Goal: Information Seeking & Learning: Learn about a topic

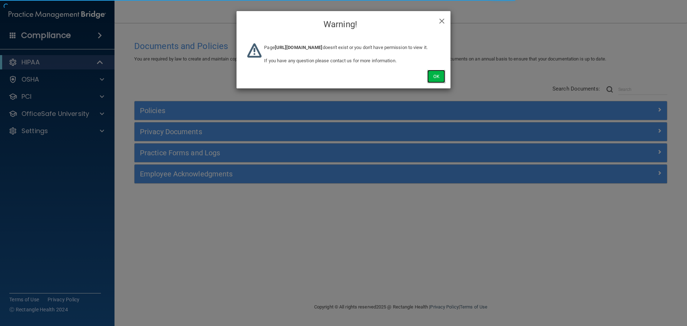
click at [443, 83] on button "Ok" at bounding box center [436, 76] width 18 height 13
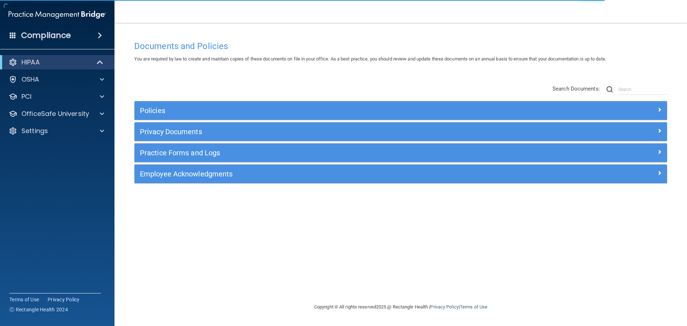
click at [439, 82] on div "Policies Select All (Unselect 0) Unselect All Print Selected (0) Acceptable Use…" at bounding box center [401, 135] width 544 height 114
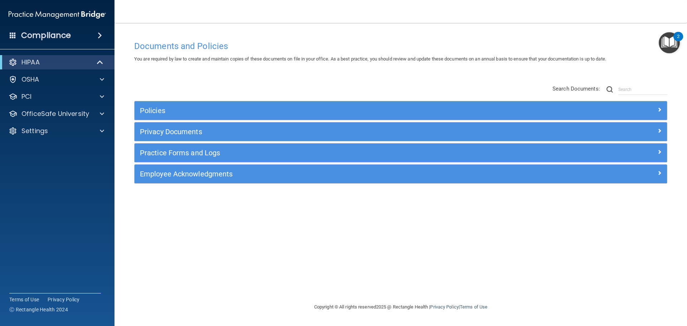
click at [573, 264] on div "Documents and Policies You are required by law to create and maintain copies of…" at bounding box center [401, 169] width 544 height 265
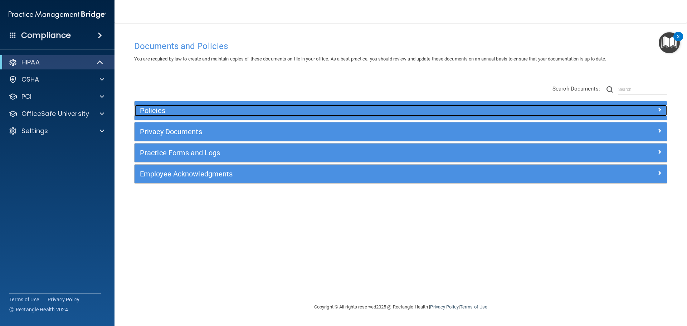
click at [166, 114] on h5 "Policies" at bounding box center [334, 111] width 388 height 8
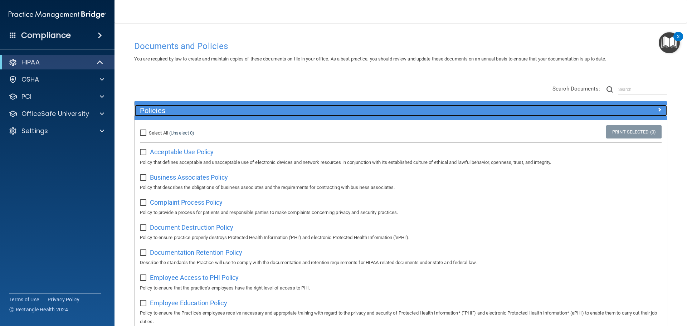
click at [272, 110] on h5 "Policies" at bounding box center [334, 111] width 388 height 8
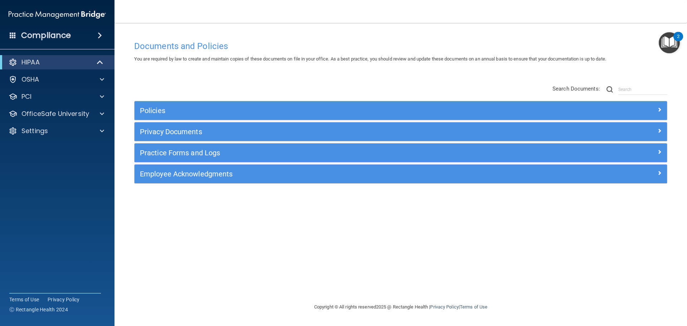
click at [282, 89] on div "Policies Select All (Unselect 0) Unselect All Print Selected (0) Acceptable Use…" at bounding box center [401, 135] width 544 height 114
click at [99, 62] on span at bounding box center [101, 62] width 6 height 9
click at [96, 65] on div at bounding box center [101, 62] width 18 height 9
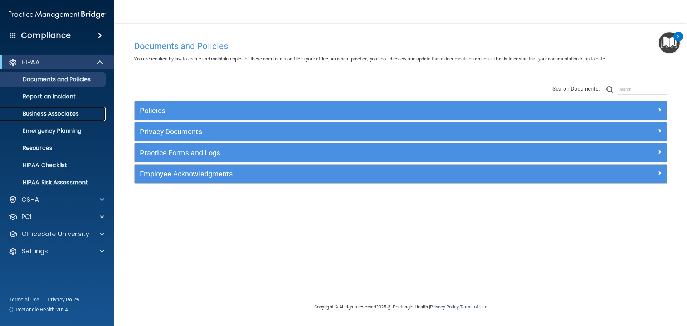
click at [68, 110] on p "Business Associates" at bounding box center [54, 113] width 98 height 7
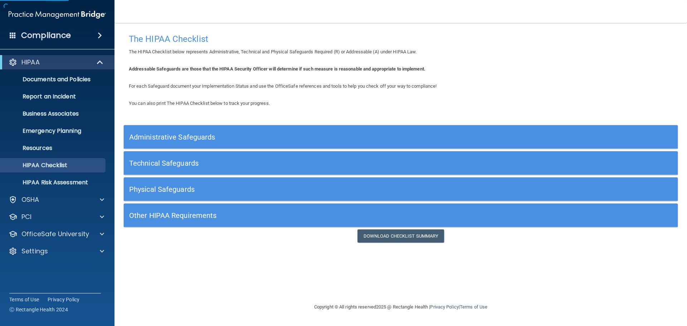
click at [250, 133] on h5 "Administrative Safeguards" at bounding box center [331, 137] width 405 height 8
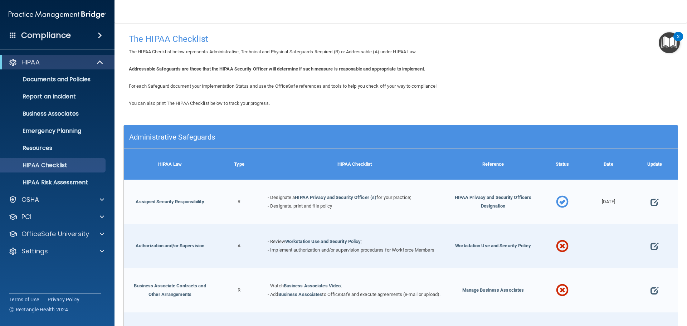
click at [207, 140] on h5 "Administrative Safeguards" at bounding box center [331, 137] width 405 height 8
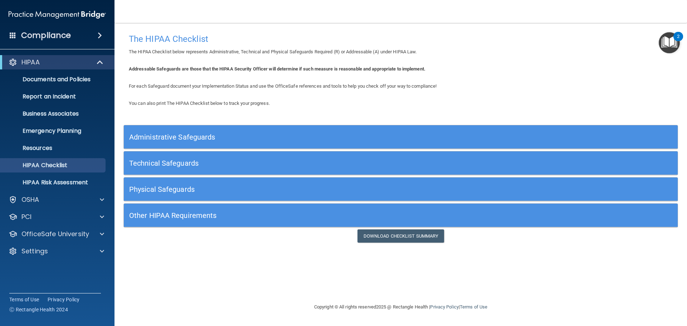
click at [280, 117] on div "You can also print The HIPAA Checklist below to track your progress. Administra…" at bounding box center [400, 170] width 554 height 143
click at [100, 64] on span at bounding box center [101, 62] width 6 height 9
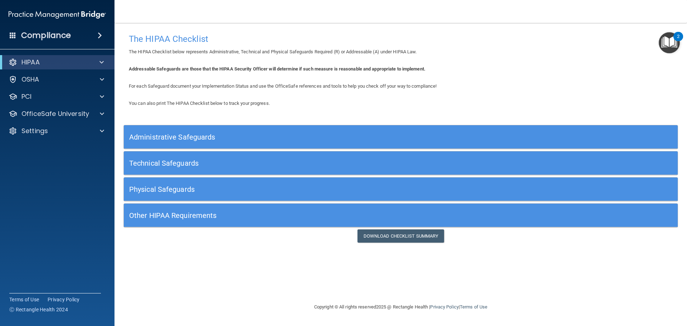
click at [257, 101] on span "You can also print The HIPAA Checklist below to track your progress." at bounding box center [199, 103] width 141 height 5
click at [68, 73] on div "OSHA" at bounding box center [57, 79] width 115 height 14
click at [67, 77] on div "OSHA" at bounding box center [47, 79] width 89 height 9
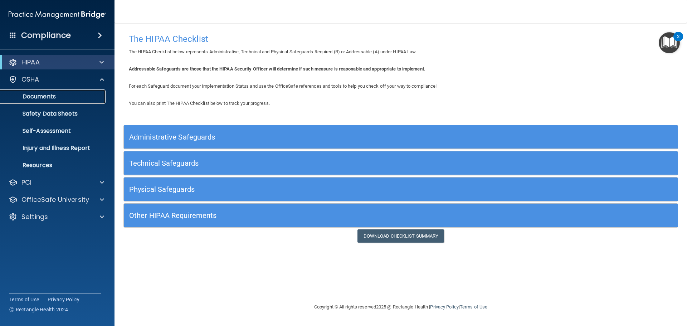
click at [57, 96] on p "Documents" at bounding box center [54, 96] width 98 height 7
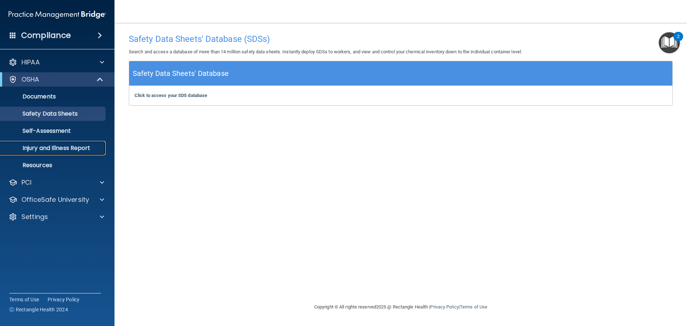
click at [84, 145] on p "Injury and Illness Report" at bounding box center [54, 148] width 98 height 7
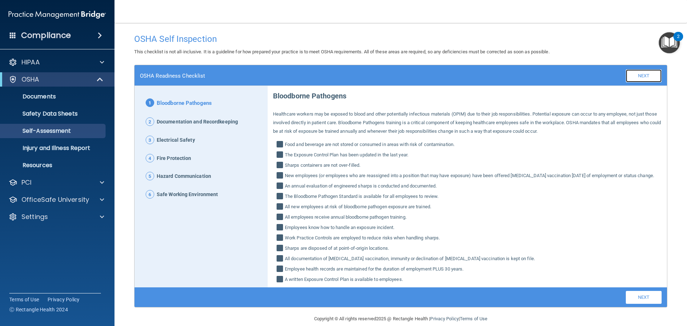
click at [628, 71] on link "Next" at bounding box center [644, 75] width 36 height 13
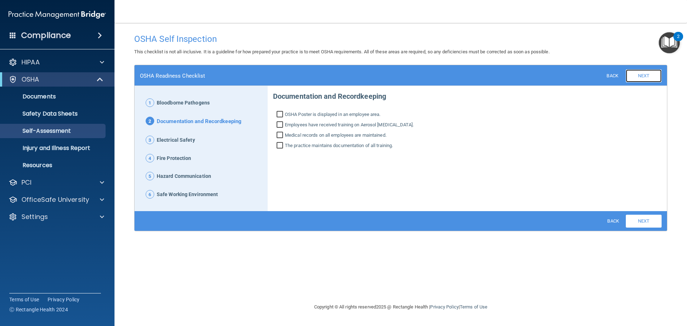
click at [644, 72] on link "Next" at bounding box center [644, 75] width 36 height 13
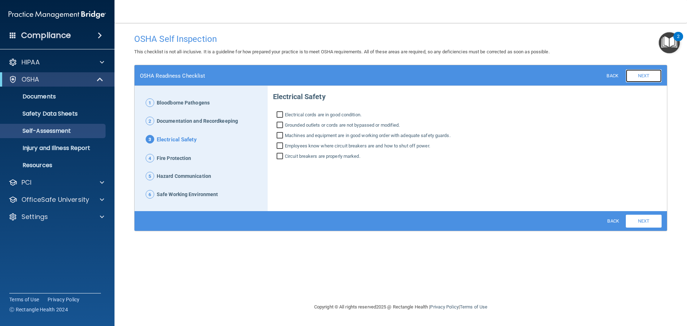
click at [644, 76] on link "Next" at bounding box center [644, 75] width 36 height 13
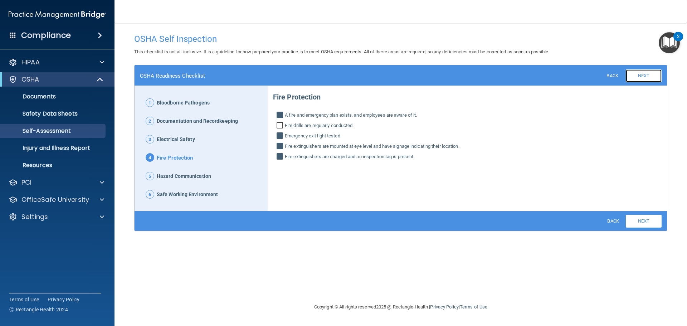
click at [645, 77] on link "Next" at bounding box center [644, 75] width 36 height 13
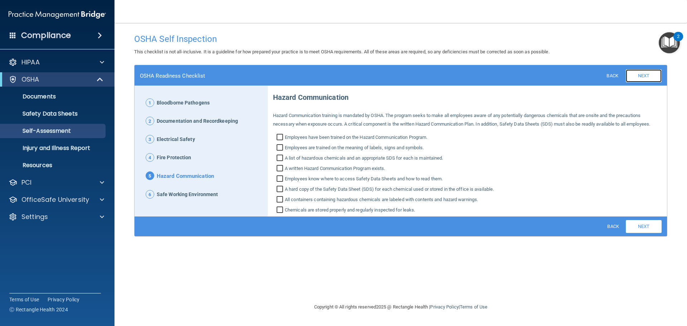
click at [656, 78] on link "Next" at bounding box center [644, 75] width 36 height 13
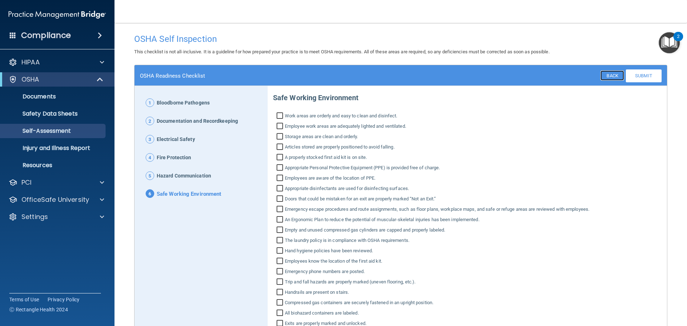
click at [604, 76] on link "Back" at bounding box center [611, 75] width 23 height 10
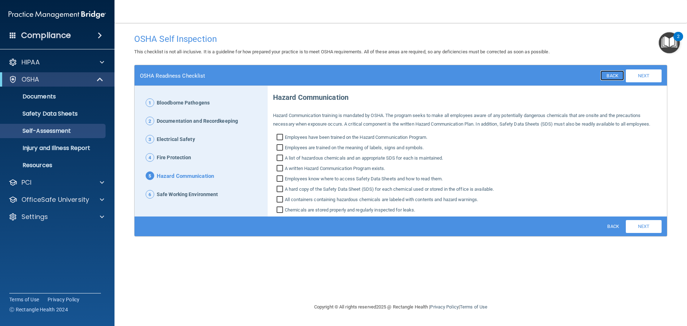
click at [605, 75] on link "Back" at bounding box center [611, 75] width 23 height 10
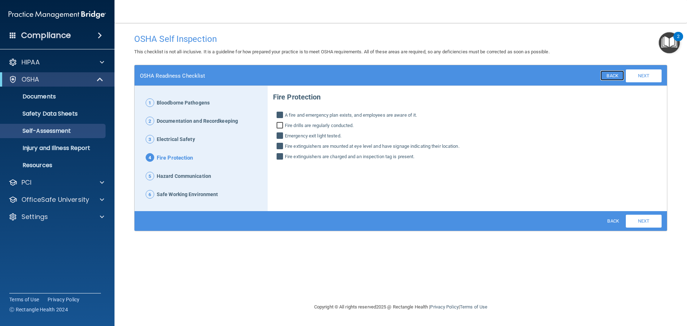
click at [611, 75] on link "Back" at bounding box center [611, 75] width 23 height 10
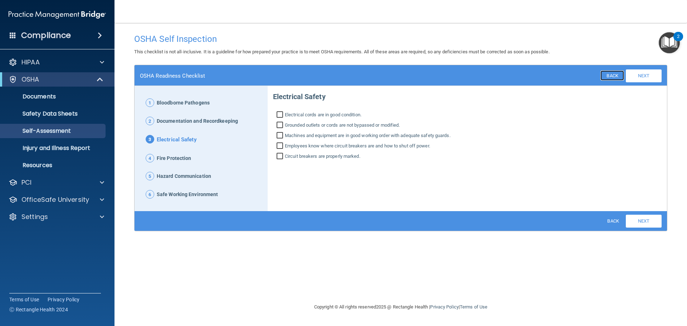
click at [611, 75] on link "Back" at bounding box center [611, 75] width 23 height 10
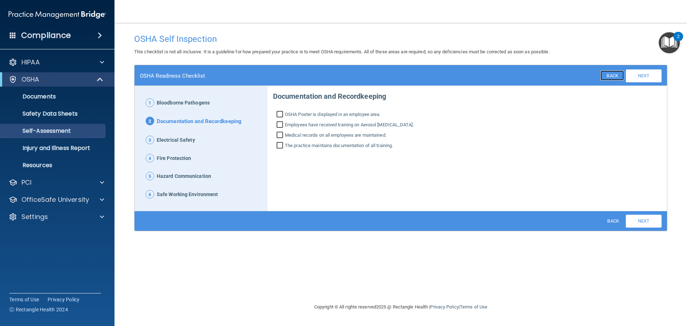
click at [611, 75] on link "Back" at bounding box center [611, 75] width 23 height 10
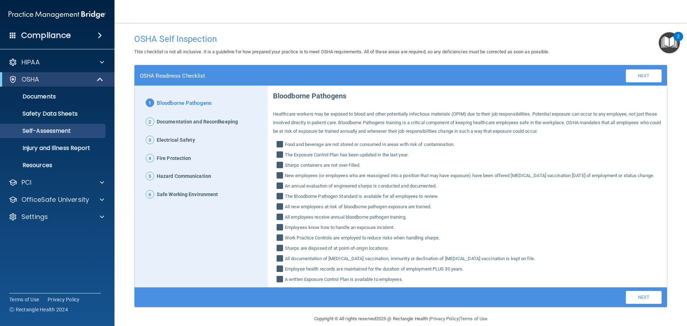
click at [497, 45] on div "OSHA Self Inspection" at bounding box center [401, 39] width 544 height 18
click at [102, 79] on span at bounding box center [101, 79] width 6 height 9
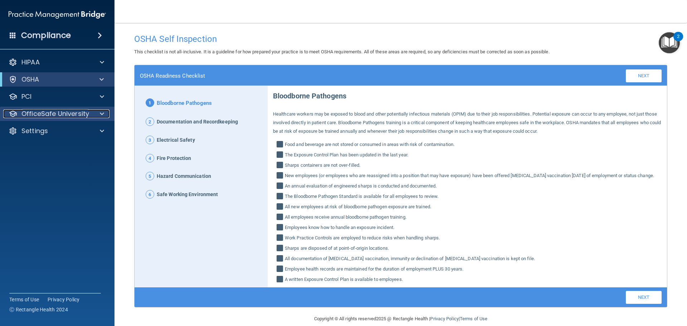
click at [48, 117] on p "OfficeSafe University" at bounding box center [55, 113] width 68 height 9
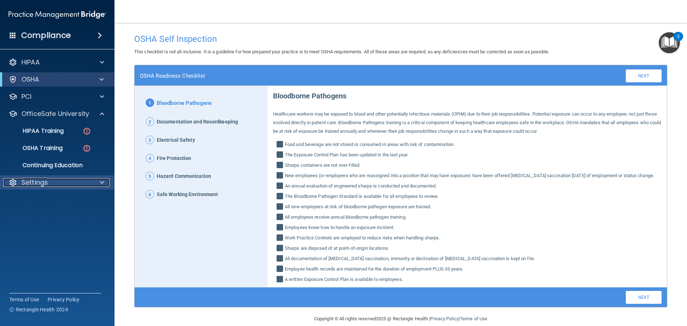
click at [45, 184] on p "Settings" at bounding box center [34, 182] width 26 height 9
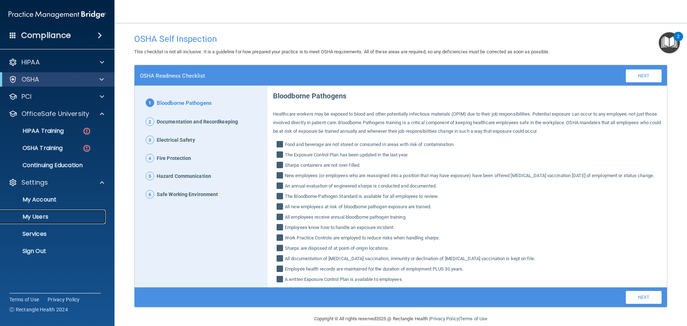
click at [38, 215] on p "My Users" at bounding box center [54, 216] width 98 height 7
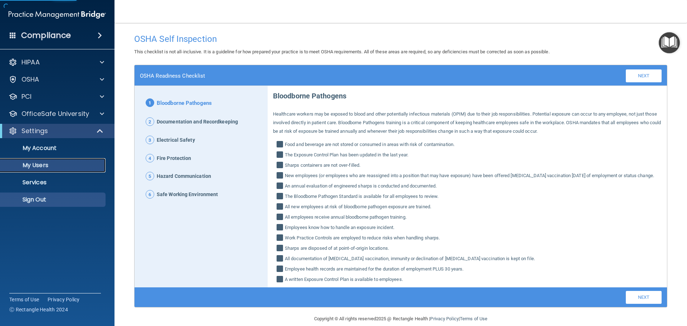
select select "20"
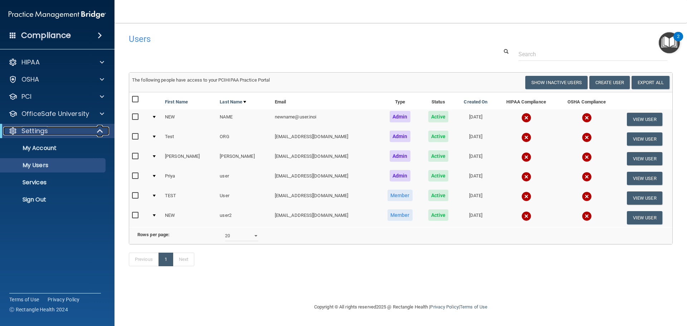
click at [94, 134] on div at bounding box center [101, 131] width 18 height 9
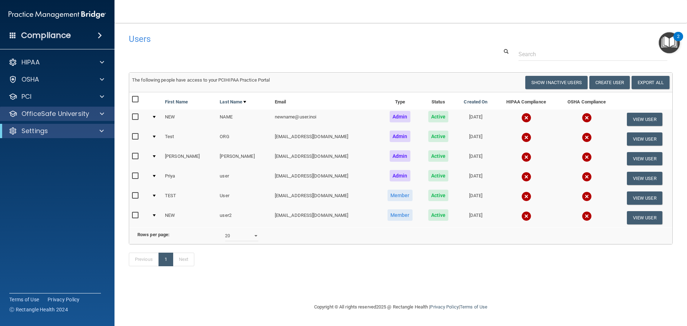
click at [97, 118] on div "OfficeSafe University" at bounding box center [57, 114] width 115 height 14
click at [99, 115] on div at bounding box center [101, 113] width 18 height 9
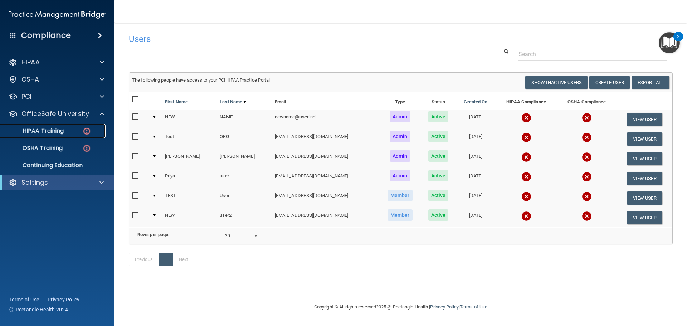
click at [74, 133] on div "HIPAA Training" at bounding box center [54, 130] width 98 height 7
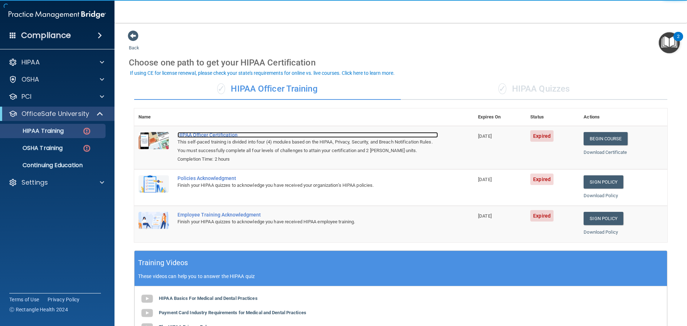
click at [212, 133] on div "HIPAA Officer Certification" at bounding box center [307, 135] width 260 height 6
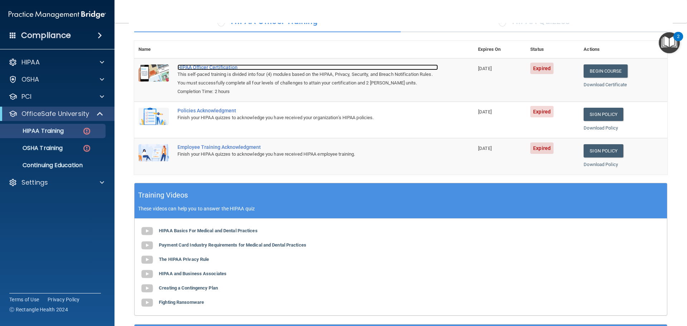
scroll to position [36, 0]
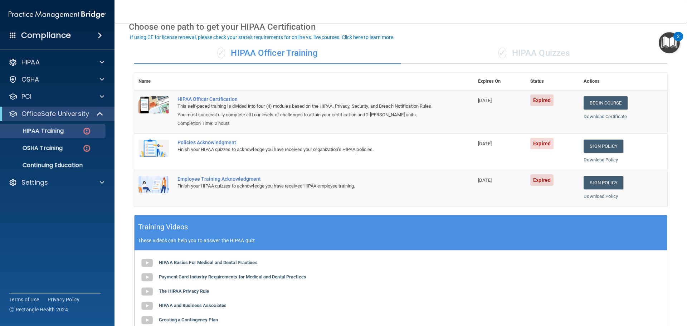
click at [520, 57] on div "✓ HIPAA Quizzes" at bounding box center [534, 53] width 267 height 21
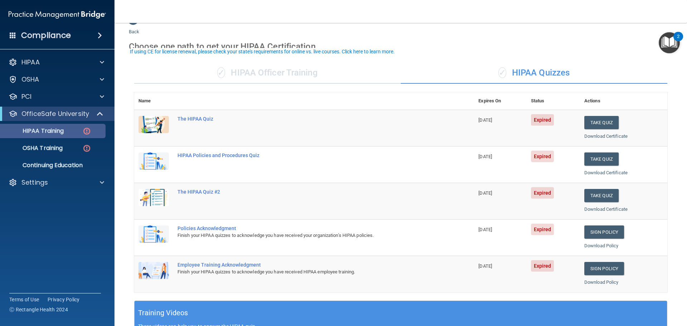
scroll to position [0, 0]
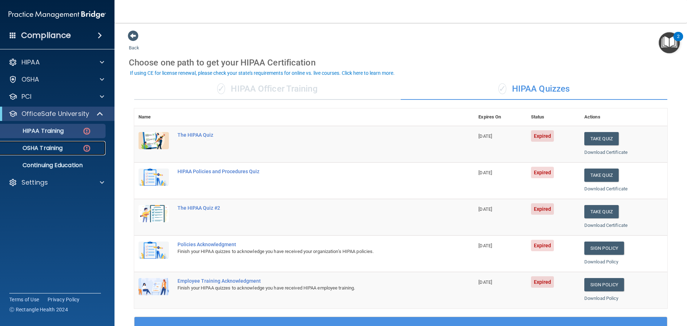
click at [35, 149] on p "OSHA Training" at bounding box center [34, 148] width 58 height 7
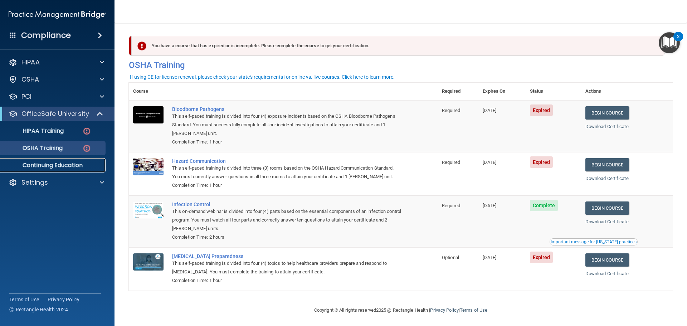
click at [69, 164] on p "Continuing Education" at bounding box center [54, 165] width 98 height 7
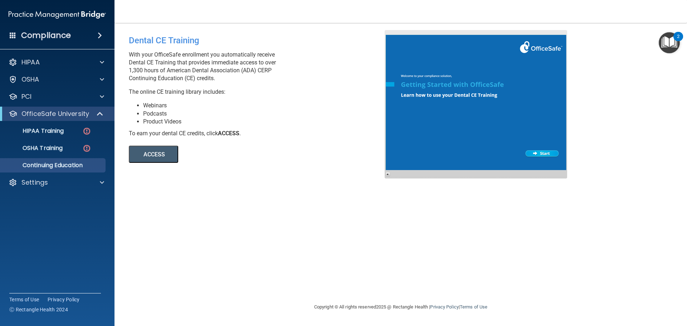
click at [625, 119] on div "Dental CE Training With your OfficeSafe enrollment you automatically receive De…" at bounding box center [401, 162] width 544 height 265
